Goal: Information Seeking & Learning: Learn about a topic

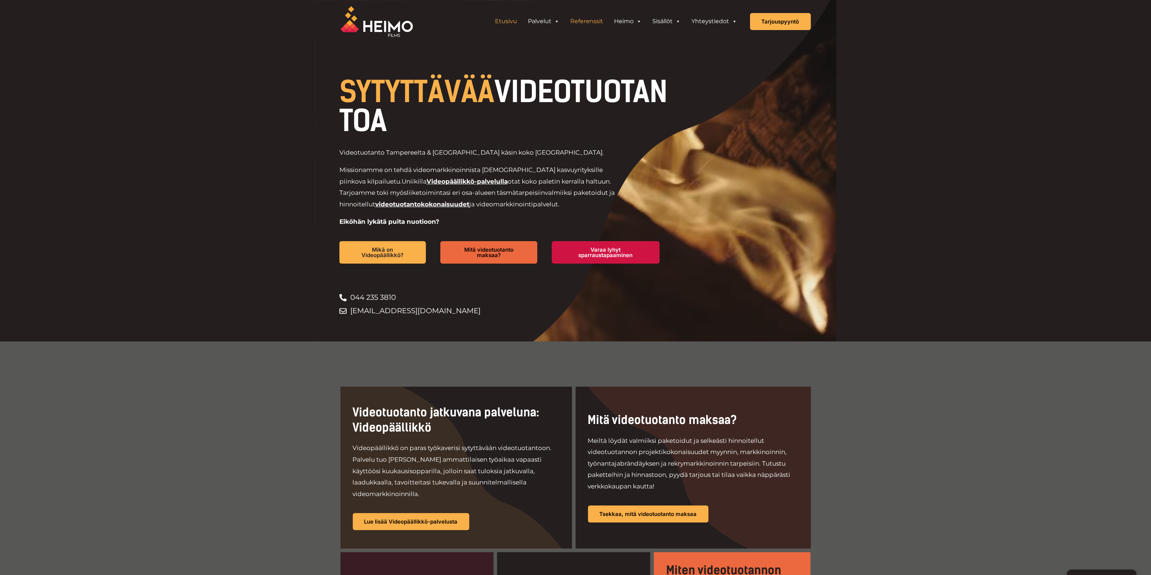
click at [589, 26] on link "Referenssit" at bounding box center [587, 21] width 44 height 14
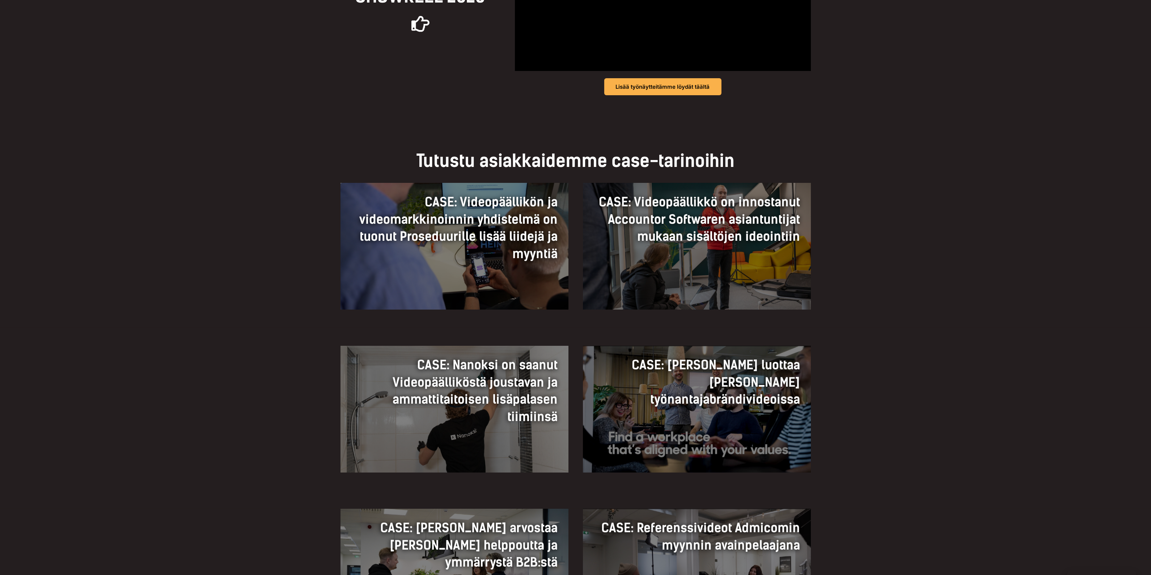
scroll to position [362, 0]
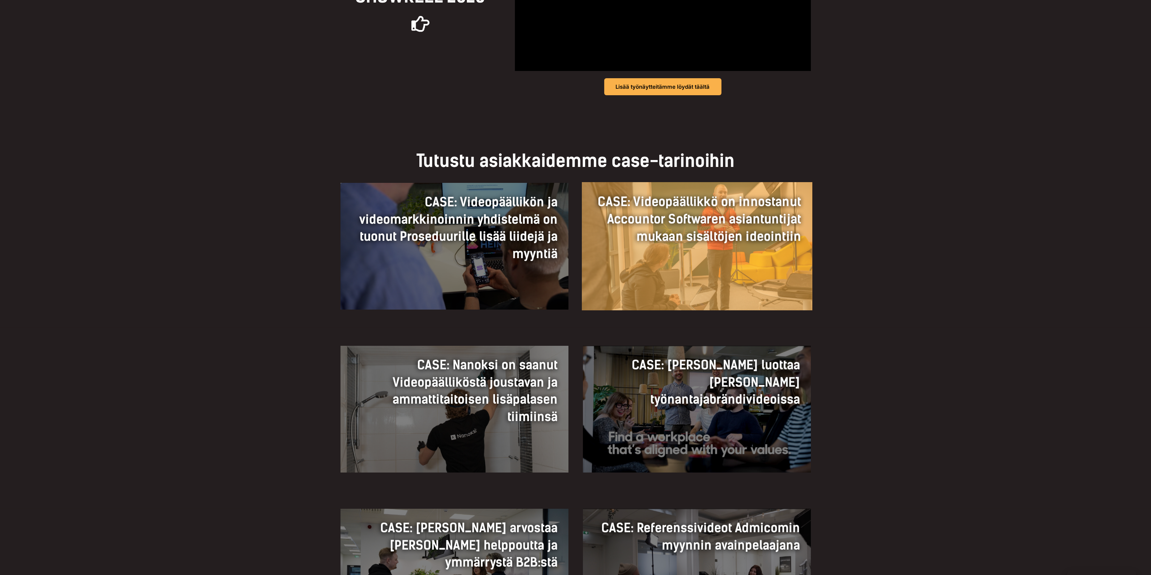
click at [706, 254] on div "CASE: Videopäällikkö on innostanut Accountor Softwaren asiantuntijat mukaan sis…" at bounding box center [696, 219] width 230 height 74
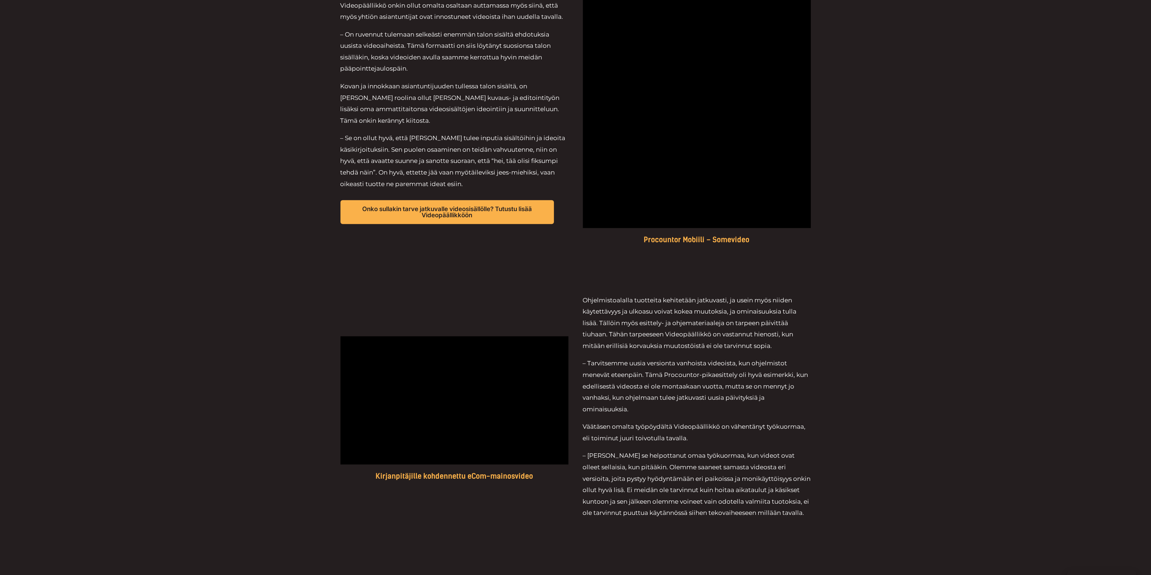
scroll to position [769, 0]
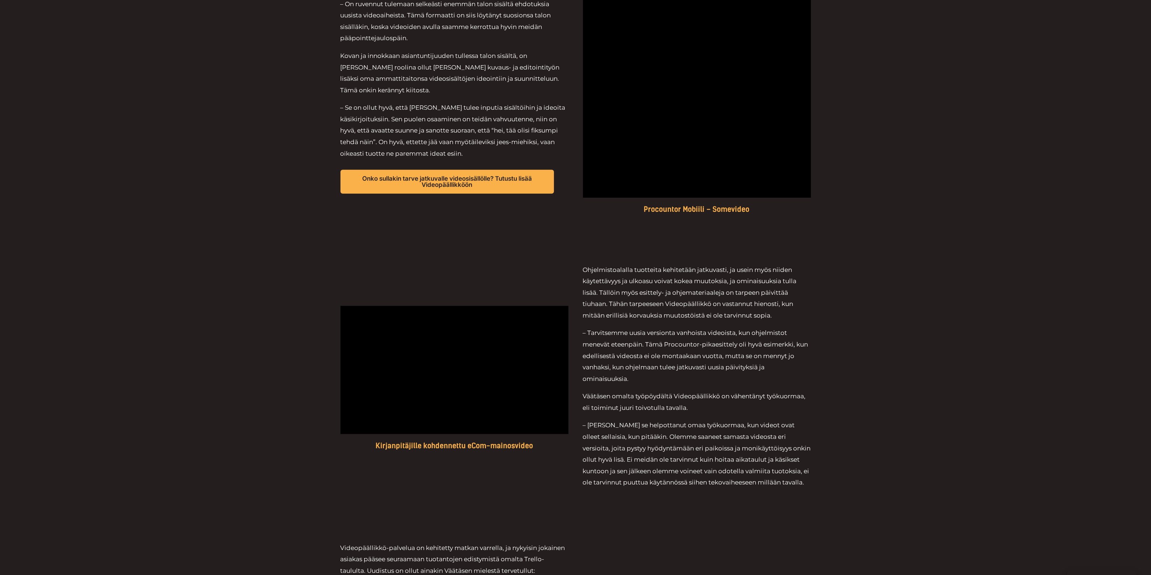
drag, startPoint x: 642, startPoint y: 379, endPoint x: 578, endPoint y: 334, distance: 77.8
click at [578, 334] on div "Kirjanpitäjille kohdennettu eCom-mainosvideo Ohjelmistoalalla tuotteita kehitet…" at bounding box center [575, 378] width 470 height 278
copy span "– Tarvitsemme uusia versionta vanhoista videoista, kun ohjelmistot menevät etee…"
click at [642, 339] on p "– Tarvitsemme uusia versionta vanhoista videoista, kun ohjelmistot menevät etee…" at bounding box center [697, 355] width 228 height 57
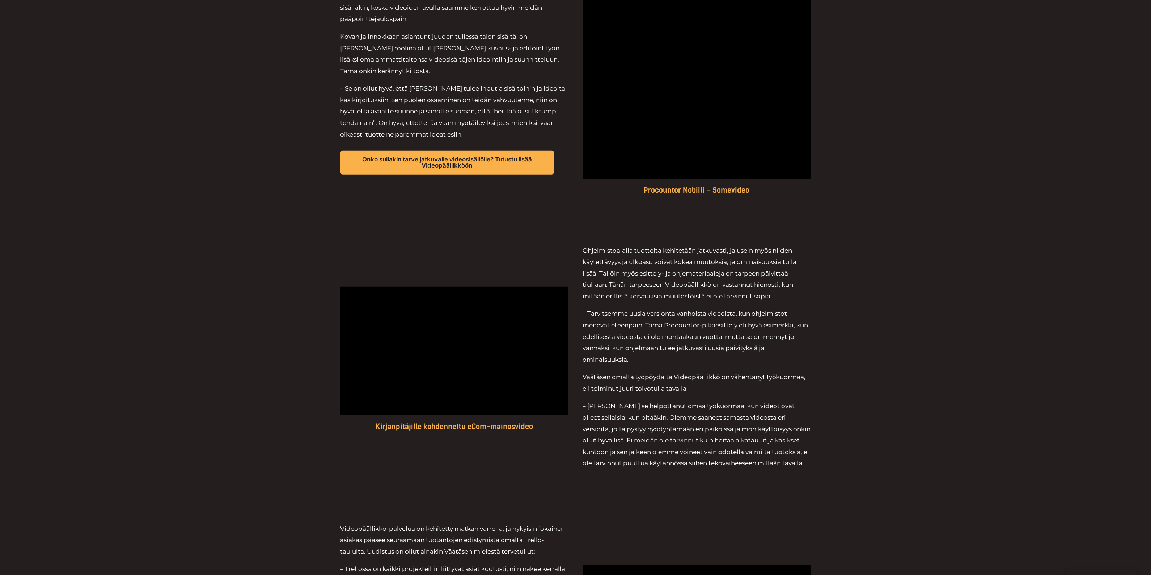
scroll to position [656, 0]
